Goal: Task Accomplishment & Management: Manage account settings

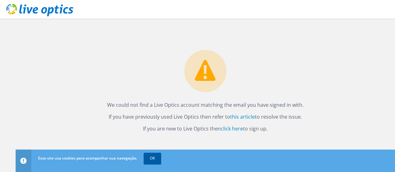
click at [149, 160] on link "OK" at bounding box center [152, 158] width 17 height 11
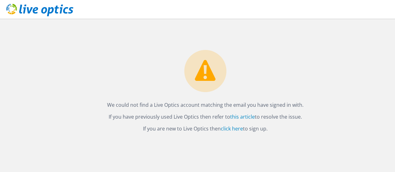
click at [292, 84] on div "We could not find a Live Optics account matching the email you have signed in w…" at bounding box center [205, 76] width 379 height 114
drag, startPoint x: 267, startPoint y: 83, endPoint x: 231, endPoint y: 73, distance: 37.4
click at [231, 73] on div "Não conseguimos encontrar uma conta Live Optics correspondente ao e-mail com o …" at bounding box center [205, 76] width 379 height 114
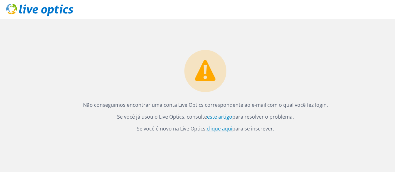
click at [230, 128] on font "clique aqui" at bounding box center [220, 128] width 26 height 7
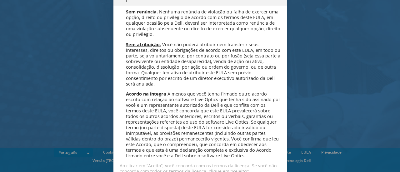
scroll to position [2496, 0]
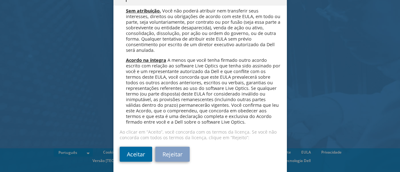
click at [126, 152] on link "Aceitar" at bounding box center [136, 154] width 32 height 15
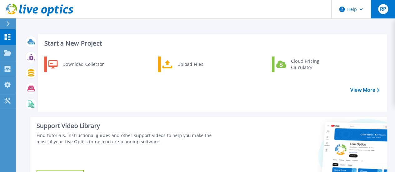
click at [382, 12] on span "RP" at bounding box center [383, 9] width 6 height 5
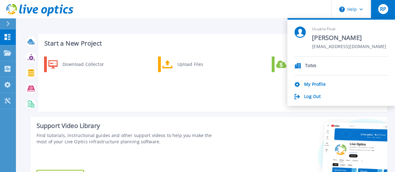
click at [313, 81] on div "Totvs My Profile Log Out" at bounding box center [340, 78] width 93 height 43
click at [310, 84] on link "My Profile" at bounding box center [314, 85] width 21 height 6
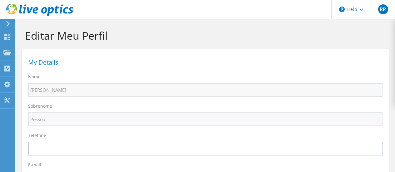
select select "30"
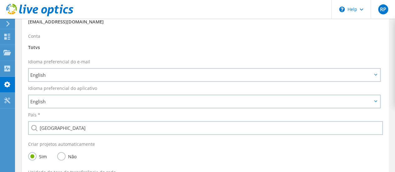
scroll to position [156, 0]
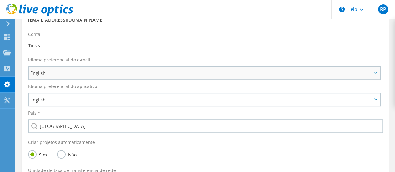
click at [84, 75] on span "English" at bounding box center [201, 72] width 342 height 7
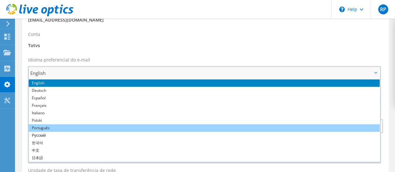
click at [44, 127] on li "Português" at bounding box center [204, 127] width 351 height 7
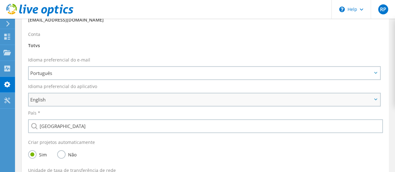
click at [63, 102] on span "English" at bounding box center [201, 99] width 342 height 7
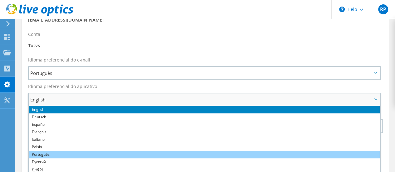
click at [47, 155] on li "Português" at bounding box center [204, 154] width 351 height 7
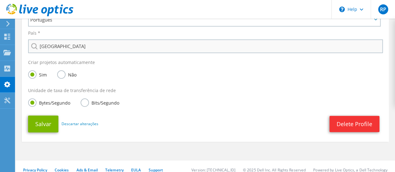
scroll to position [244, 0]
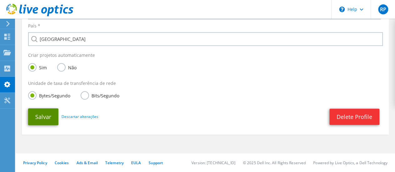
click at [44, 120] on button "Salvar" at bounding box center [43, 116] width 30 height 17
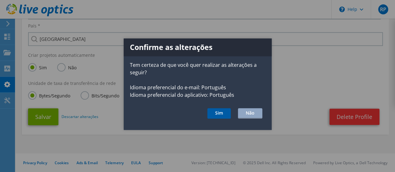
click at [224, 115] on button "Sim" at bounding box center [218, 113] width 23 height 11
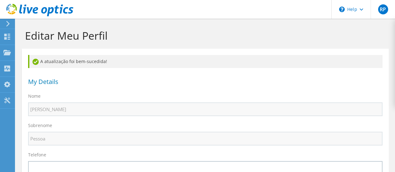
select select "30"
click at [8, 26] on icon at bounding box center [8, 24] width 5 height 6
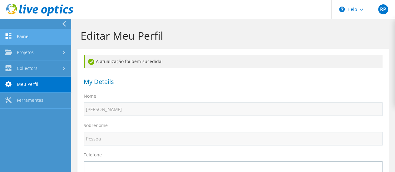
click at [21, 34] on link "Painel" at bounding box center [35, 37] width 71 height 16
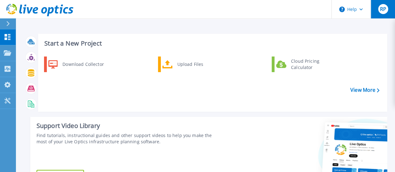
click at [385, 7] on span "RP" at bounding box center [383, 9] width 6 height 5
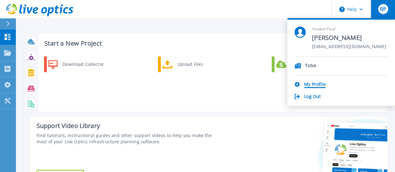
click at [304, 82] on link "My Profile" at bounding box center [314, 85] width 21 height 6
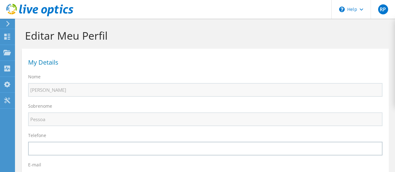
select select "30"
click at [9, 23] on icon at bounding box center [8, 24] width 5 height 6
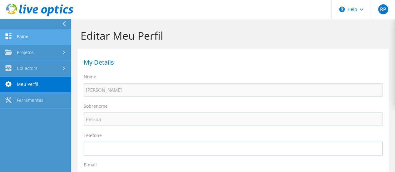
click at [13, 33] on link "Painel" at bounding box center [35, 37] width 71 height 16
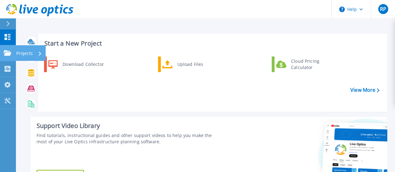
click at [23, 53] on p "Projects" at bounding box center [24, 53] width 17 height 16
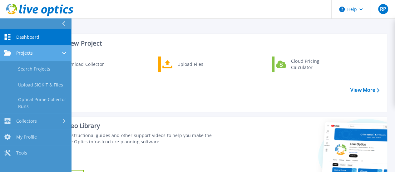
click at [66, 51] on div at bounding box center [64, 53] width 5 height 5
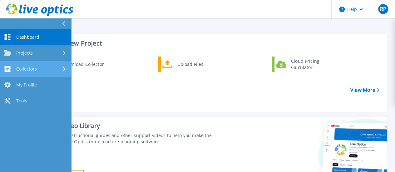
click at [47, 68] on div "Collectors" at bounding box center [36, 69] width 64 height 6
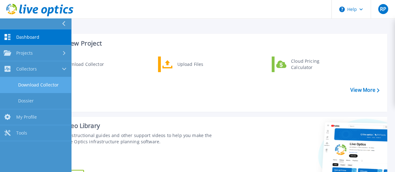
click at [46, 85] on link "Download Collector" at bounding box center [35, 85] width 71 height 16
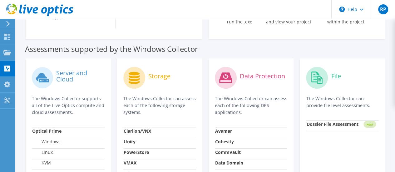
scroll to position [15, 0]
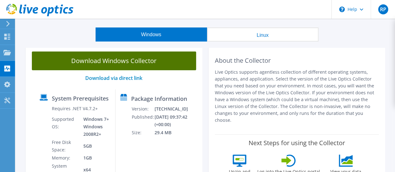
click at [156, 61] on link "Download Windows Collector" at bounding box center [114, 61] width 164 height 19
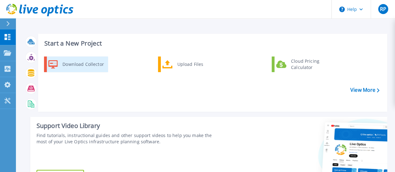
click at [69, 66] on div "Download Collector" at bounding box center [82, 64] width 47 height 12
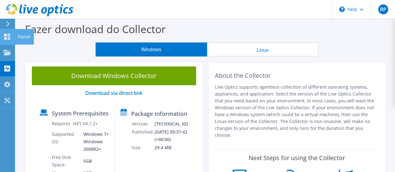
click at [4, 37] on use at bounding box center [7, 37] width 6 height 6
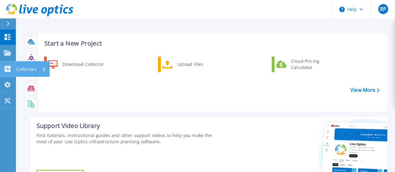
click at [4, 66] on icon at bounding box center [7, 69] width 7 height 6
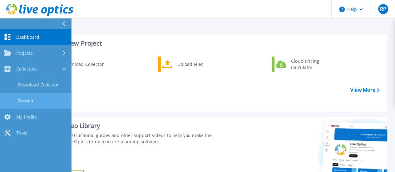
click at [24, 100] on link "Dossier" at bounding box center [35, 101] width 71 height 16
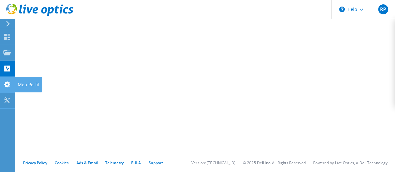
click at [6, 85] on use at bounding box center [7, 84] width 6 height 6
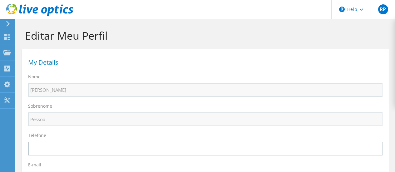
select select "30"
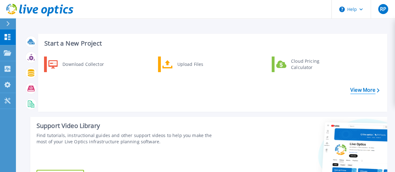
click at [357, 91] on link "View More" at bounding box center [364, 90] width 29 height 6
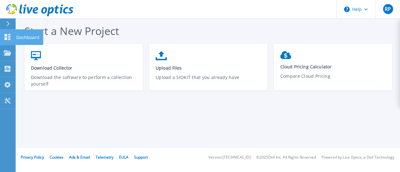
click at [7, 40] on div at bounding box center [7, 37] width 7 height 7
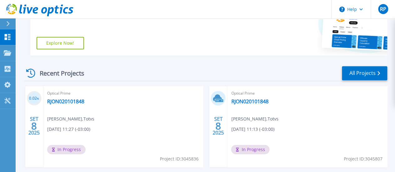
scroll to position [164, 0]
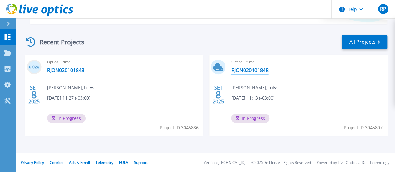
click at [231, 72] on link "RJON020101848" at bounding box center [249, 70] width 37 height 6
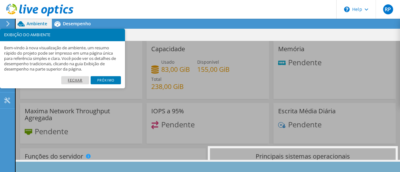
click at [73, 80] on link "Fechar" at bounding box center [75, 80] width 28 height 8
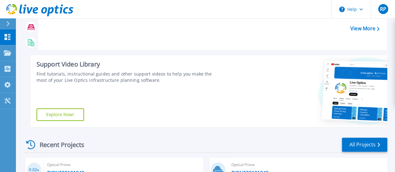
scroll to position [164, 0]
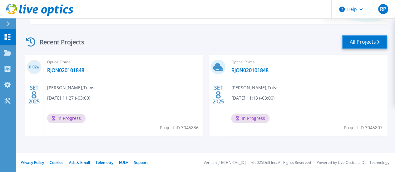
click at [368, 43] on link "All Projects" at bounding box center [364, 42] width 45 height 14
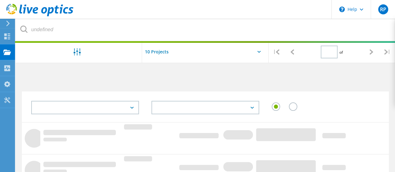
type input "1"
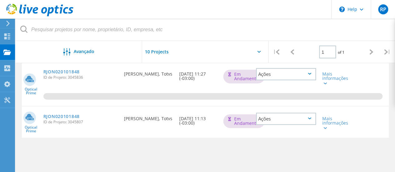
scroll to position [94, 0]
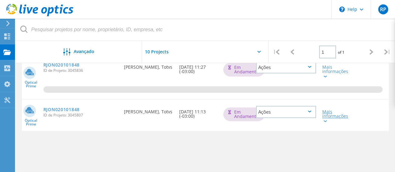
click at [323, 121] on div at bounding box center [324, 121] width 5 height 4
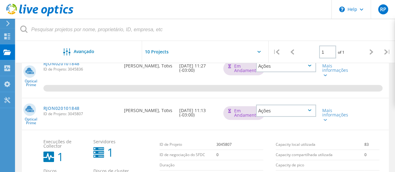
scroll to position [85, 0]
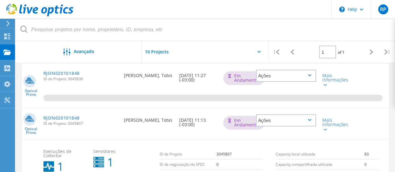
click at [295, 123] on div "Ações" at bounding box center [286, 120] width 60 height 12
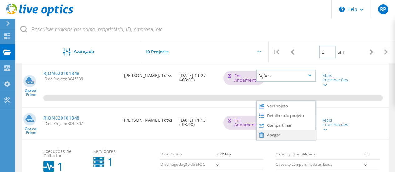
click at [270, 136] on div "Apagar" at bounding box center [286, 135] width 59 height 10
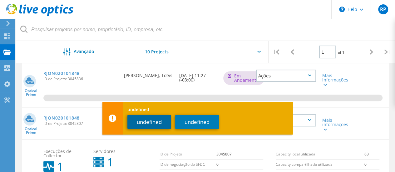
click at [146, 123] on button "undefined" at bounding box center [149, 122] width 44 height 14
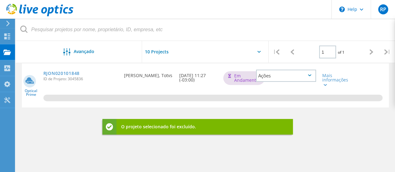
click at [350, 132] on div "Nome do Projeto Data de Criação Status Ações Optical Prime RJON020101848 ID de …" at bounding box center [205, 126] width 367 height 162
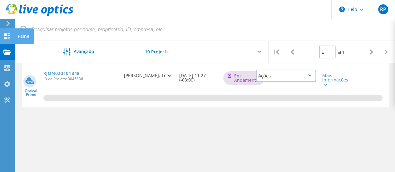
click at [7, 38] on icon at bounding box center [6, 36] width 7 height 6
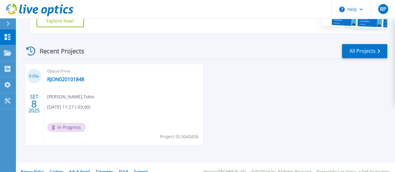
scroll to position [164, 0]
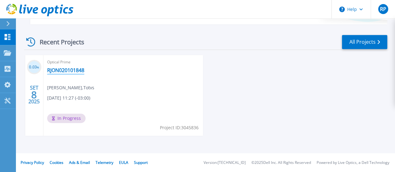
click at [72, 70] on link "RJON020101848" at bounding box center [65, 70] width 37 height 6
